Goal: Transaction & Acquisition: Purchase product/service

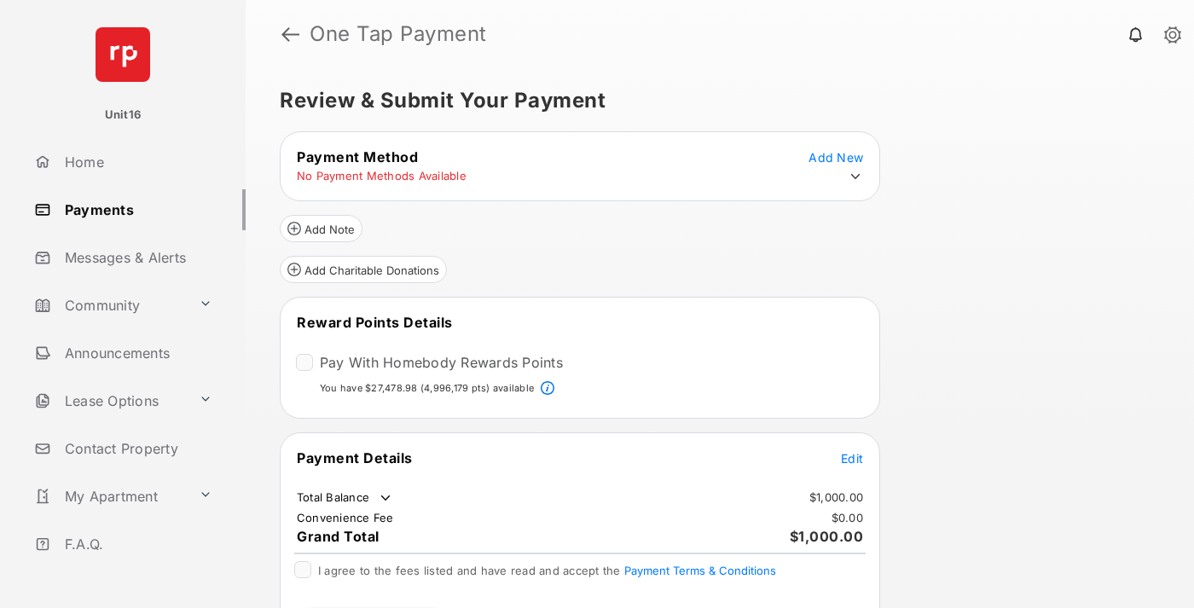
click at [852, 457] on span "Edit" at bounding box center [852, 458] width 22 height 15
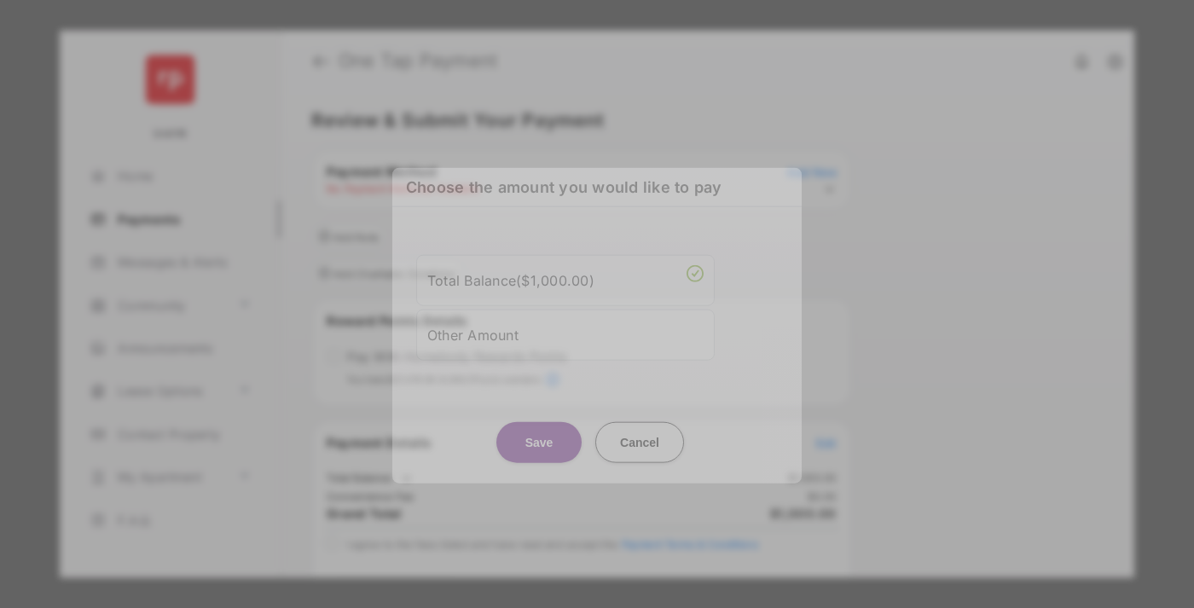
click at [566, 337] on div "Other Amount" at bounding box center [565, 334] width 276 height 29
type input "****"
click at [539, 450] on button "Save" at bounding box center [538, 441] width 85 height 41
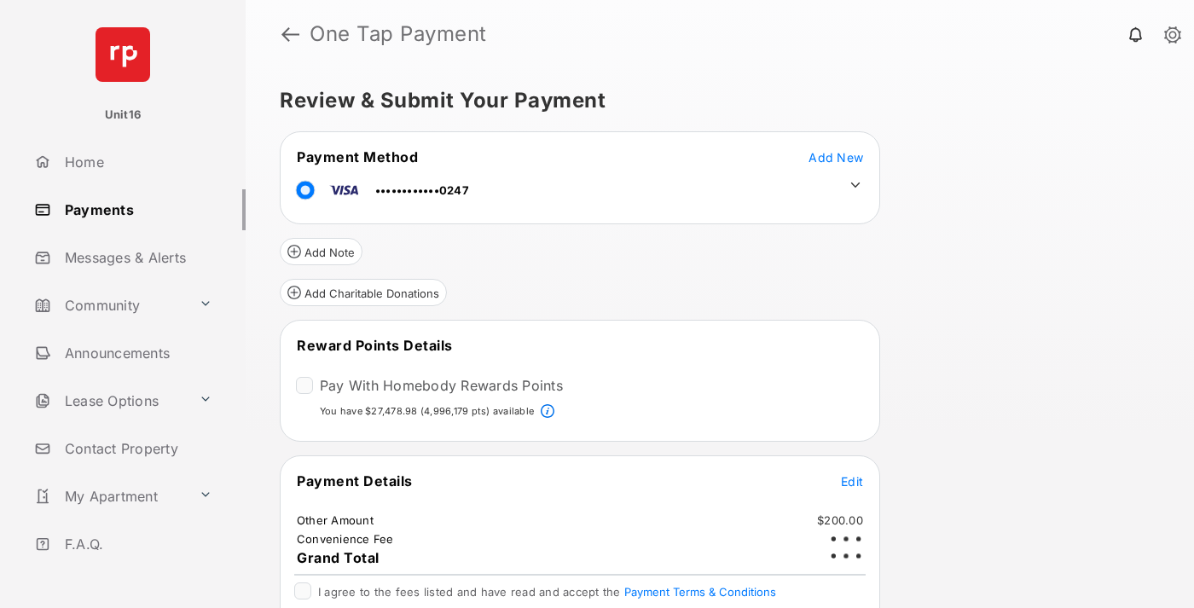
click at [856, 185] on icon at bounding box center [855, 184] width 15 height 15
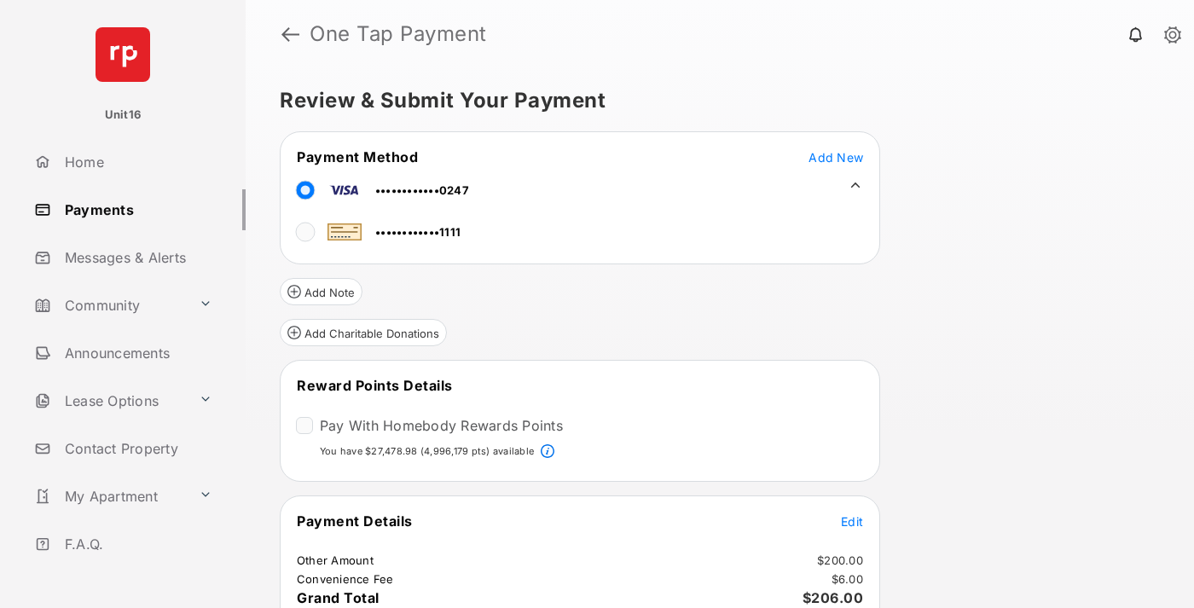
click at [852, 520] on span "Edit" at bounding box center [852, 521] width 22 height 15
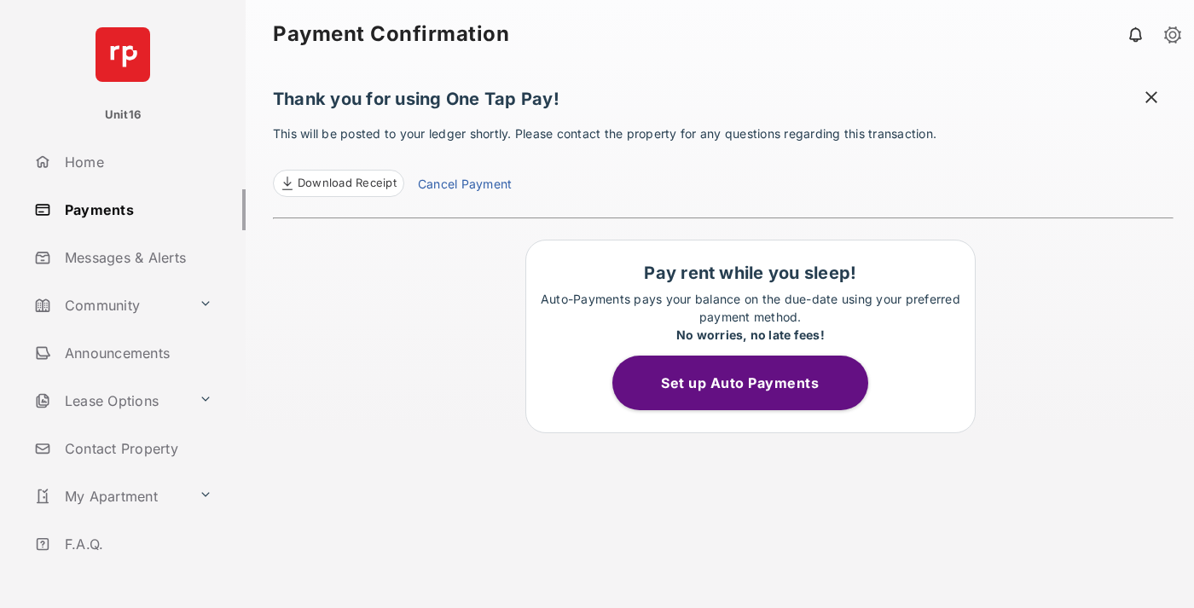
click at [464, 186] on link "Cancel Payment" at bounding box center [465, 186] width 94 height 22
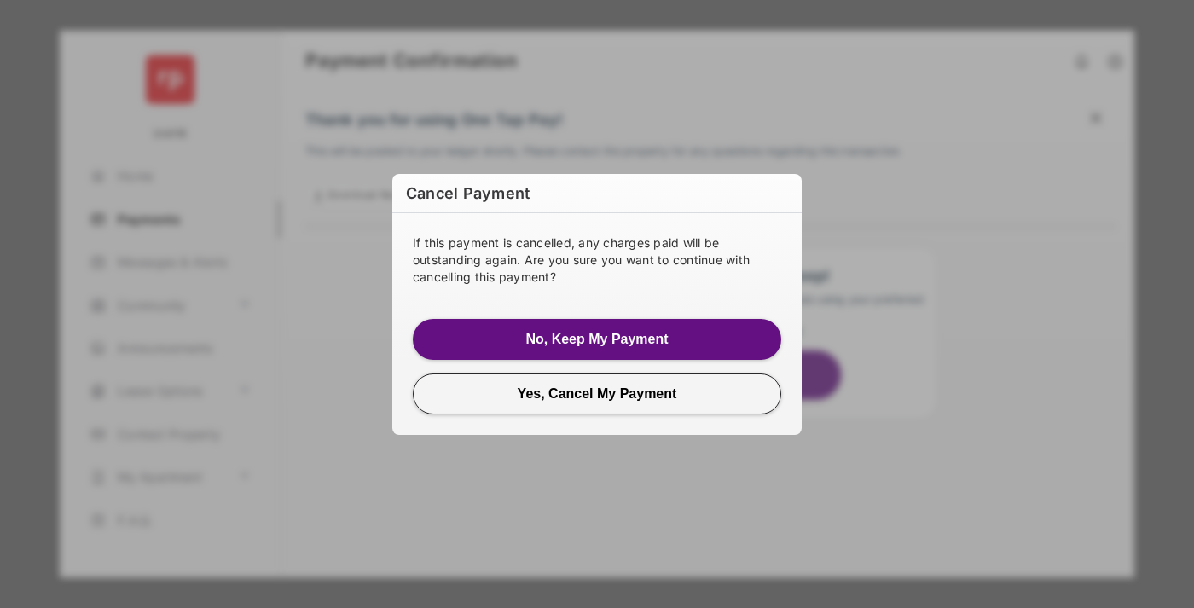
click at [597, 393] on button "Yes, Cancel My Payment" at bounding box center [597, 393] width 369 height 41
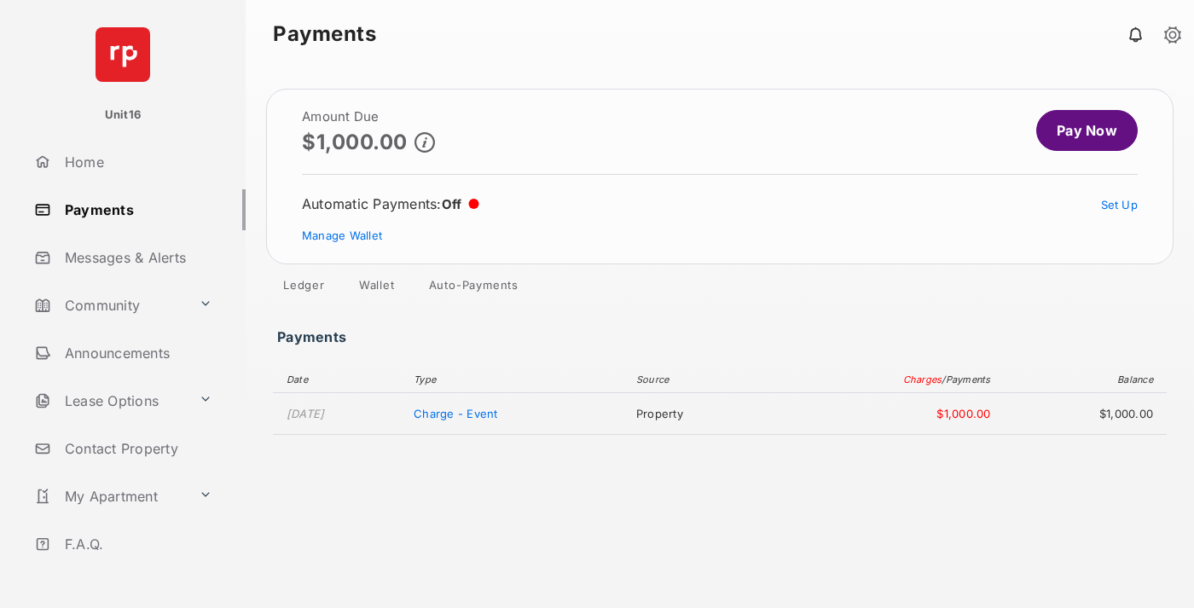
click at [342, 235] on link "Manage Wallet" at bounding box center [342, 236] width 80 height 14
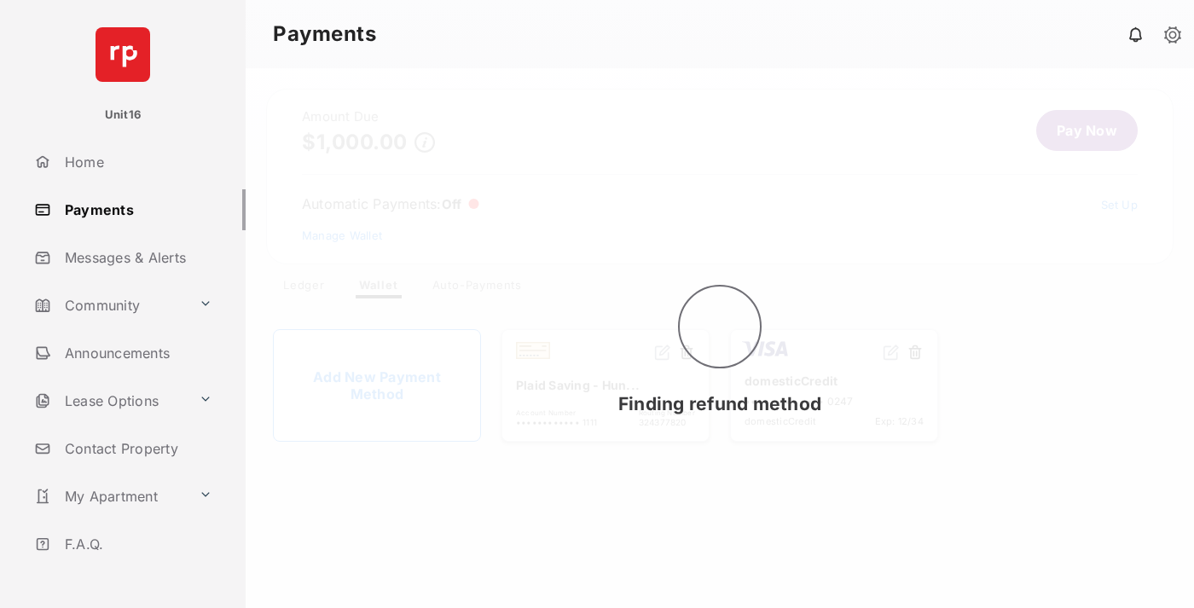
click at [915, 353] on button at bounding box center [915, 354] width 17 height 20
